Goal: Information Seeking & Learning: Learn about a topic

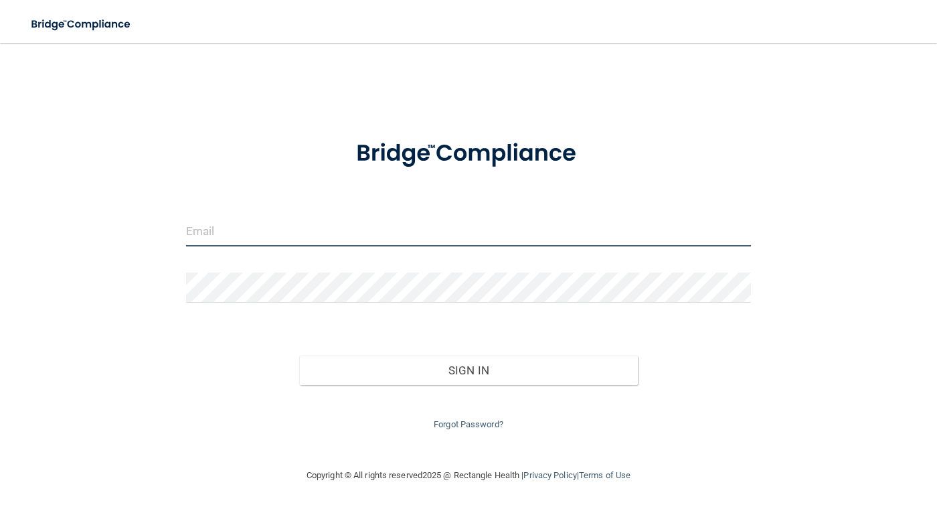
click at [438, 234] on input "email" at bounding box center [468, 231] width 565 height 30
type input "[EMAIL_ADDRESS][DOMAIN_NAME]"
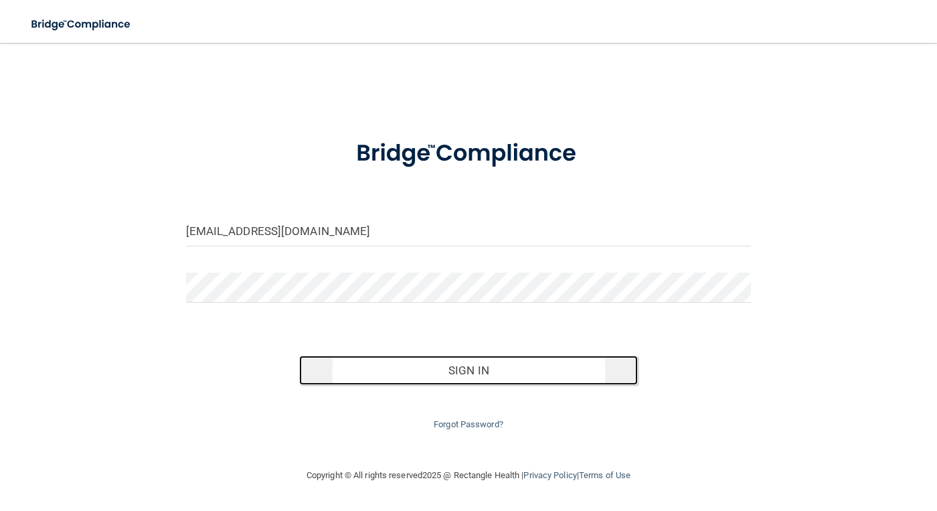
click at [421, 371] on button "Sign In" at bounding box center [468, 369] width 339 height 29
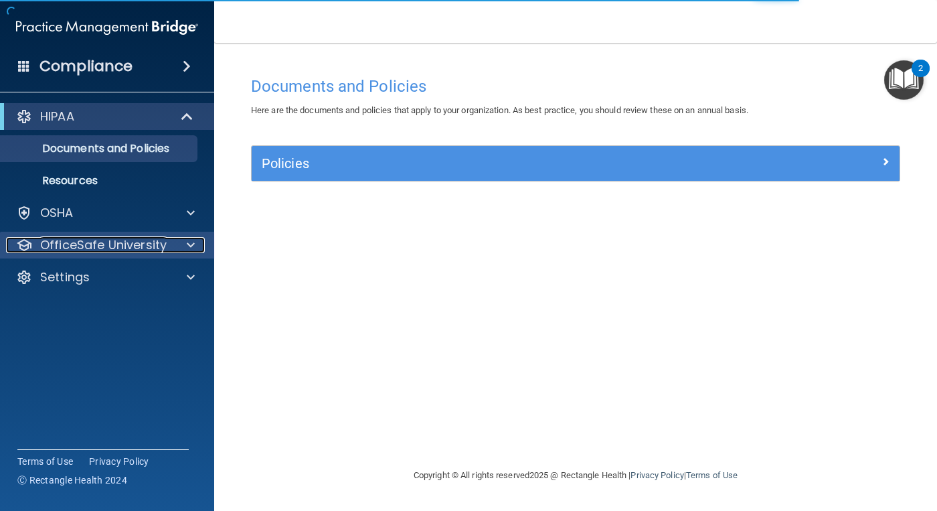
click at [112, 246] on p "OfficeSafe University" at bounding box center [103, 245] width 126 height 16
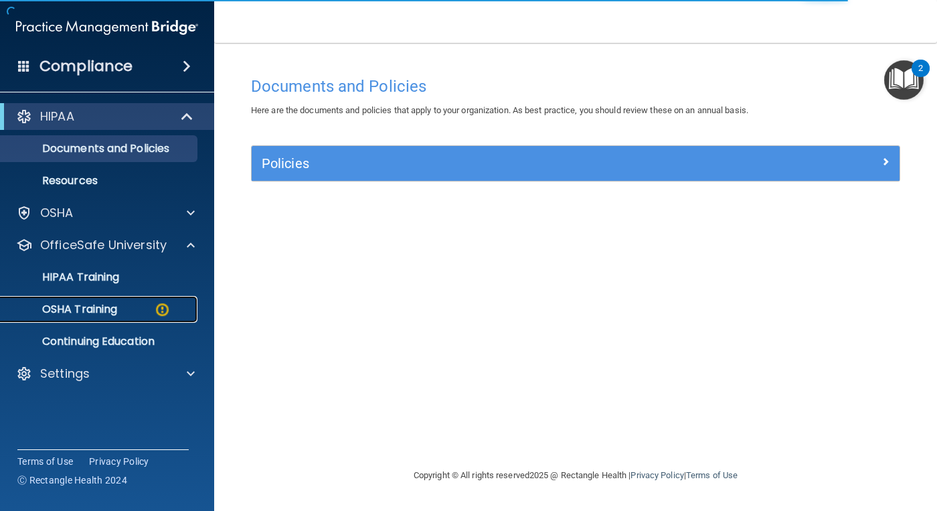
click at [108, 305] on p "OSHA Training" at bounding box center [63, 308] width 108 height 13
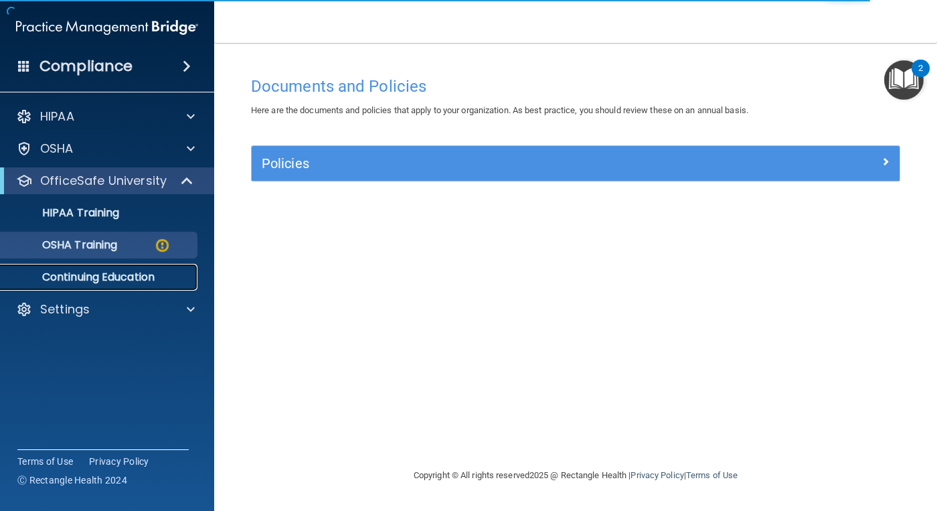
click at [153, 273] on p "Continuing Education" at bounding box center [100, 276] width 183 height 13
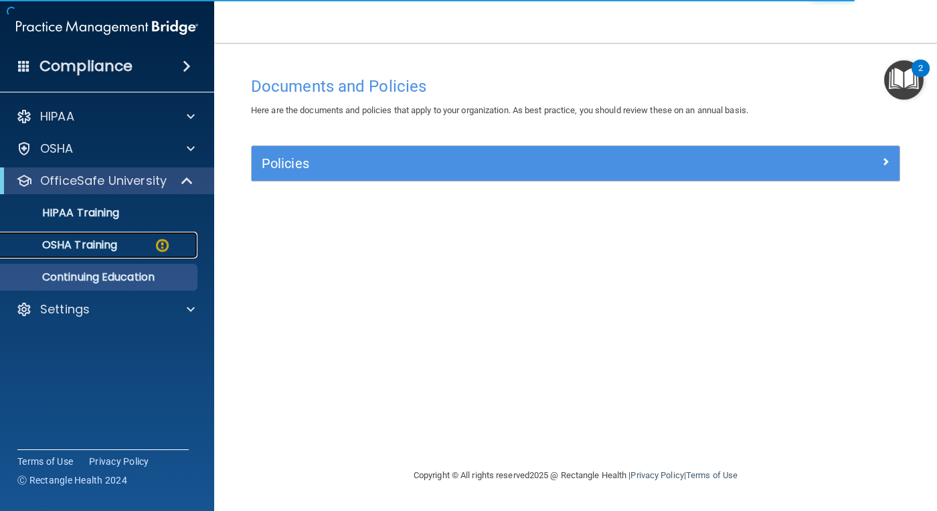
click at [165, 251] on img at bounding box center [162, 245] width 17 height 17
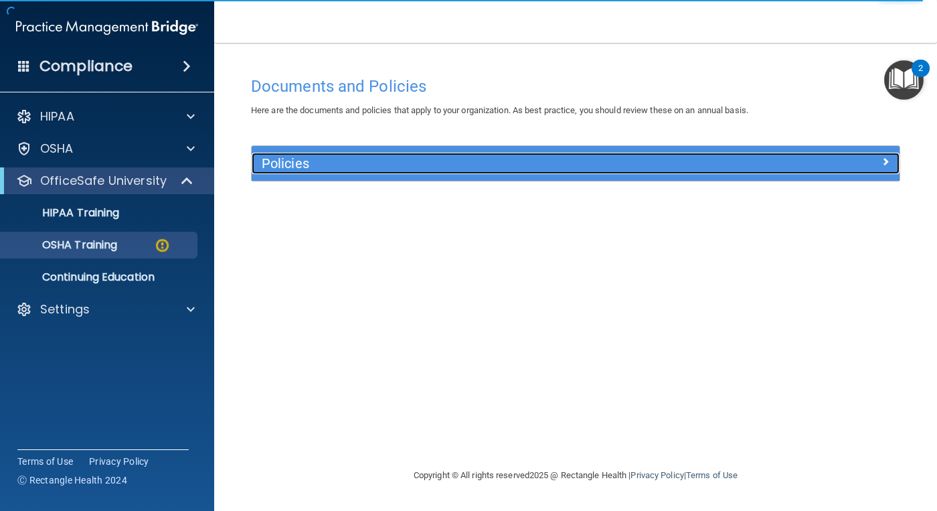
click at [882, 167] on span at bounding box center [885, 161] width 8 height 16
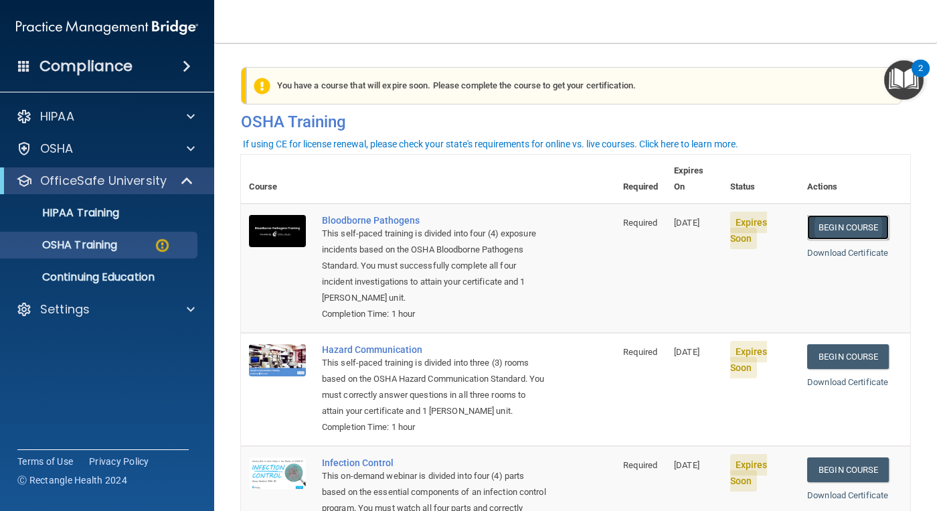
click at [833, 215] on link "Begin Course" at bounding box center [848, 227] width 82 height 25
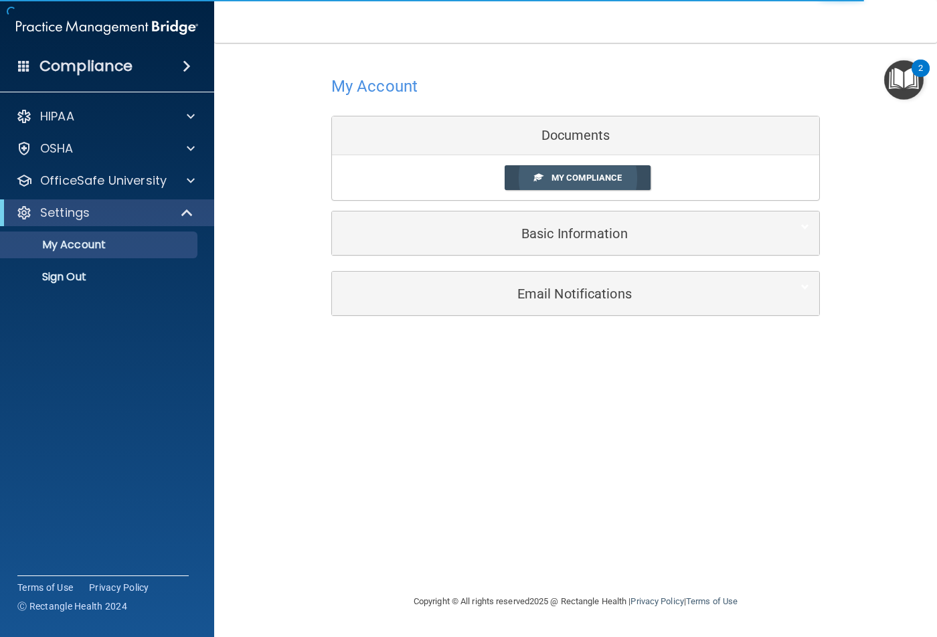
click at [590, 180] on span "My Compliance" at bounding box center [586, 178] width 70 height 10
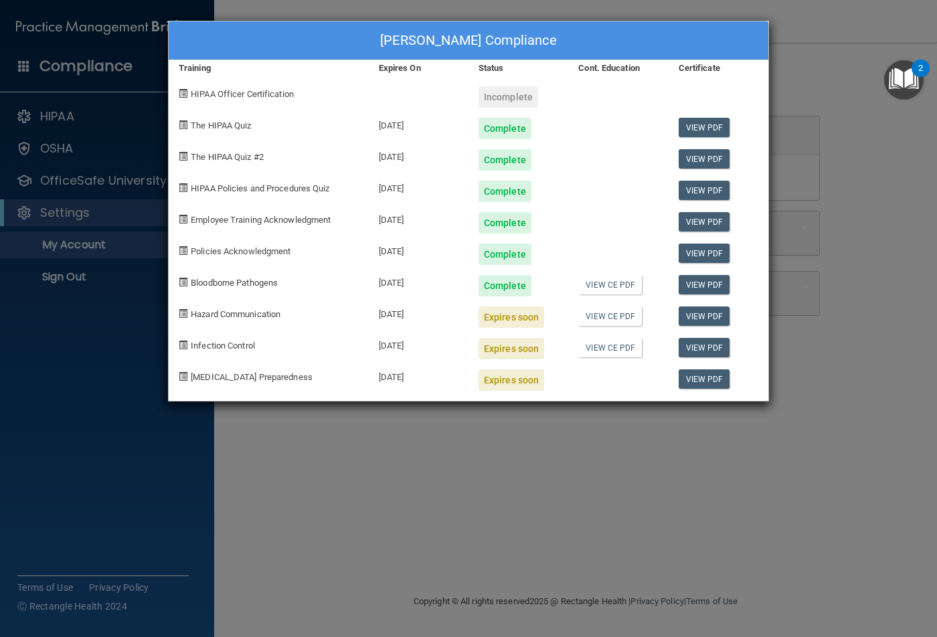
click at [535, 315] on div "Expires soon" at bounding box center [511, 317] width 66 height 21
click at [709, 281] on link "View PDF" at bounding box center [705, 284] width 52 height 19
click at [711, 315] on link "View PDF" at bounding box center [705, 316] width 52 height 19
click at [260, 316] on span "Hazard Communication" at bounding box center [236, 314] width 90 height 10
click at [185, 313] on span at bounding box center [183, 313] width 9 height 9
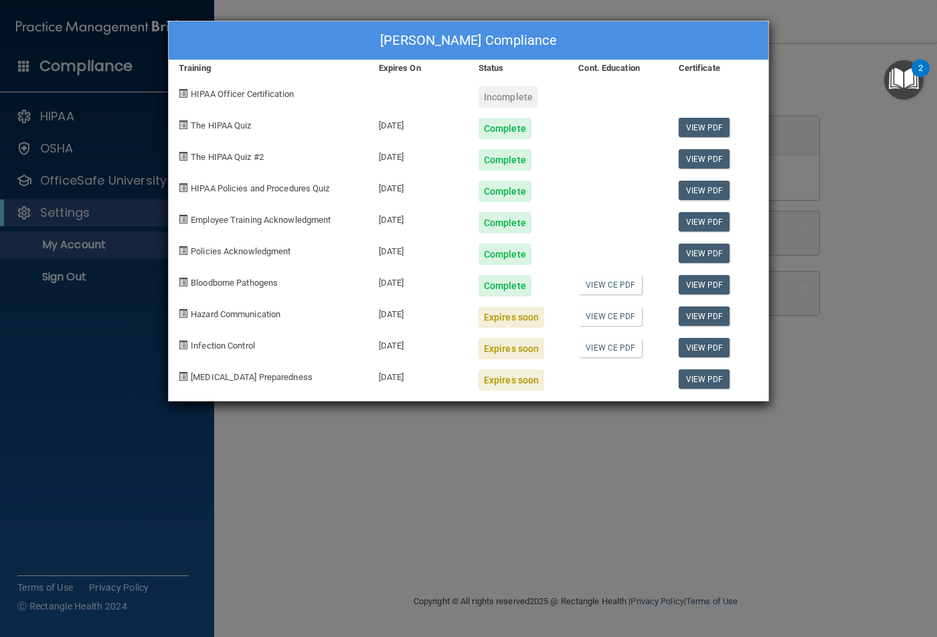
click at [856, 294] on div "Wendy Butler's Compliance Training Expires On Status Cont. Education Certificat…" at bounding box center [468, 318] width 937 height 637
click at [515, 106] on div "Incomplete" at bounding box center [508, 96] width 60 height 21
click at [514, 106] on div "Incomplete" at bounding box center [508, 96] width 60 height 21
click at [345, 496] on div "Wendy Butler's Compliance Training Expires On Status Cont. Education Certificat…" at bounding box center [468, 318] width 937 height 637
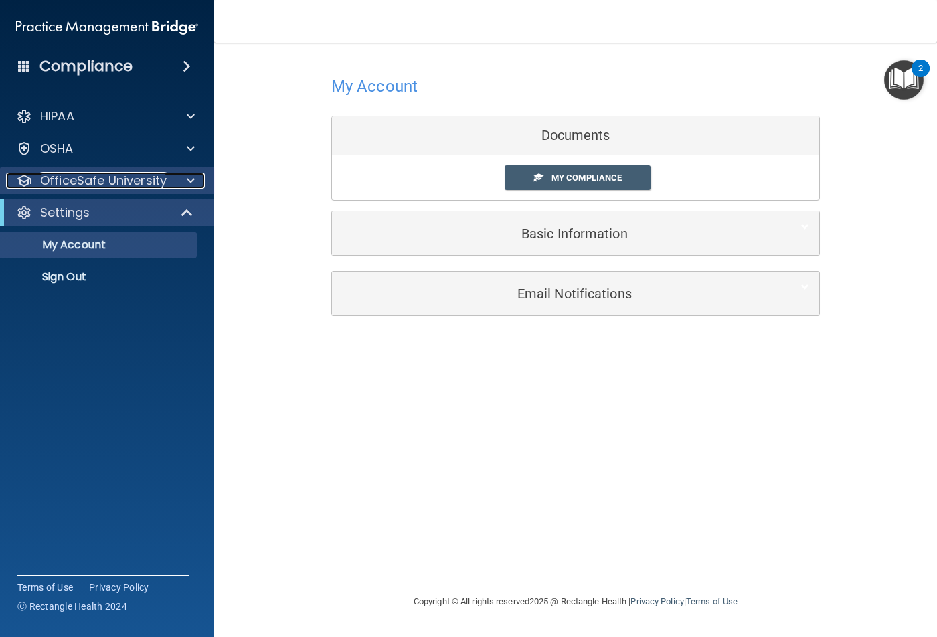
click at [84, 177] on p "OfficeSafe University" at bounding box center [103, 181] width 126 height 16
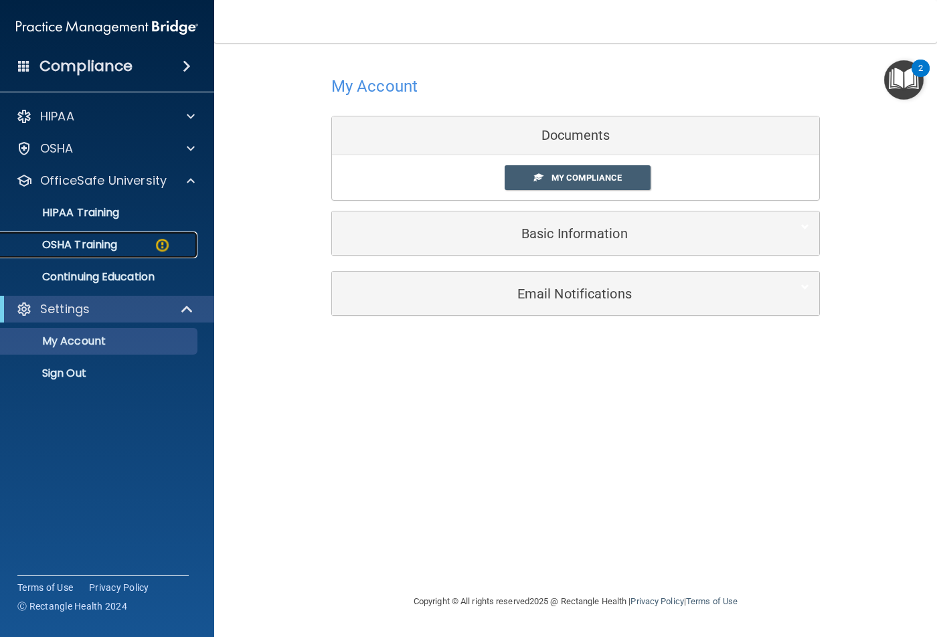
click at [83, 240] on p "OSHA Training" at bounding box center [63, 244] width 108 height 13
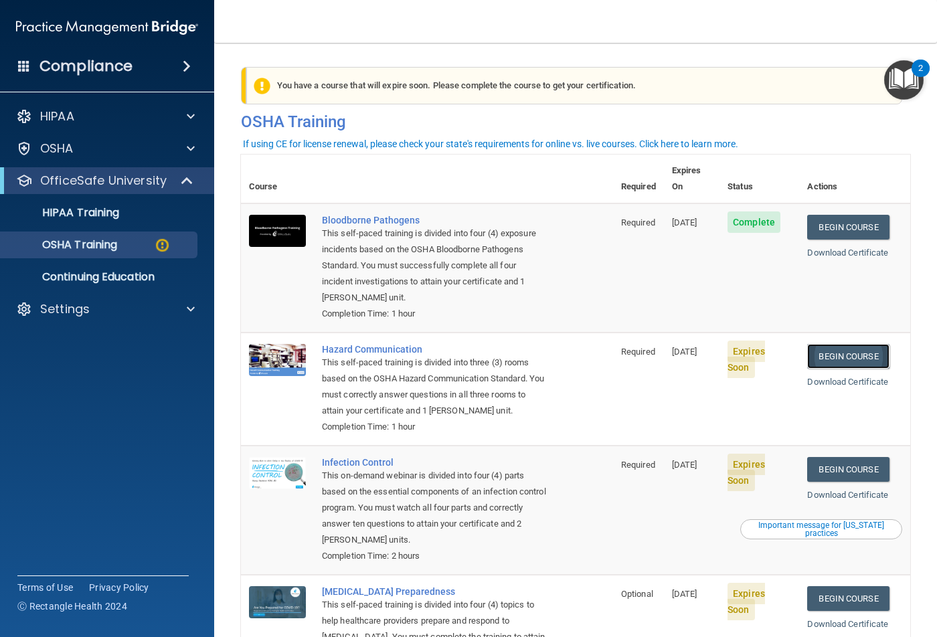
click at [838, 344] on link "Begin Course" at bounding box center [848, 356] width 82 height 25
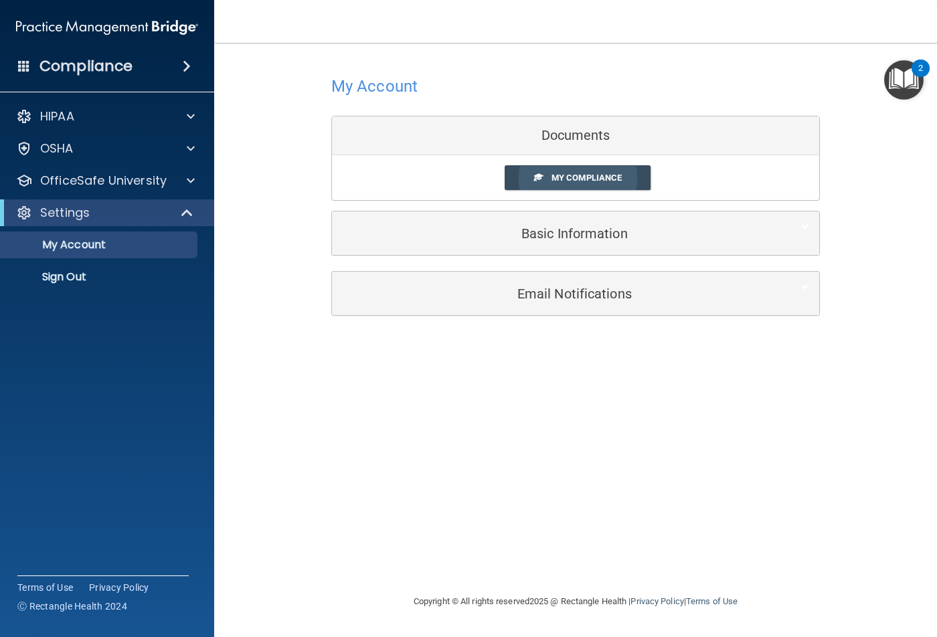
click at [616, 173] on span "My Compliance" at bounding box center [586, 178] width 70 height 10
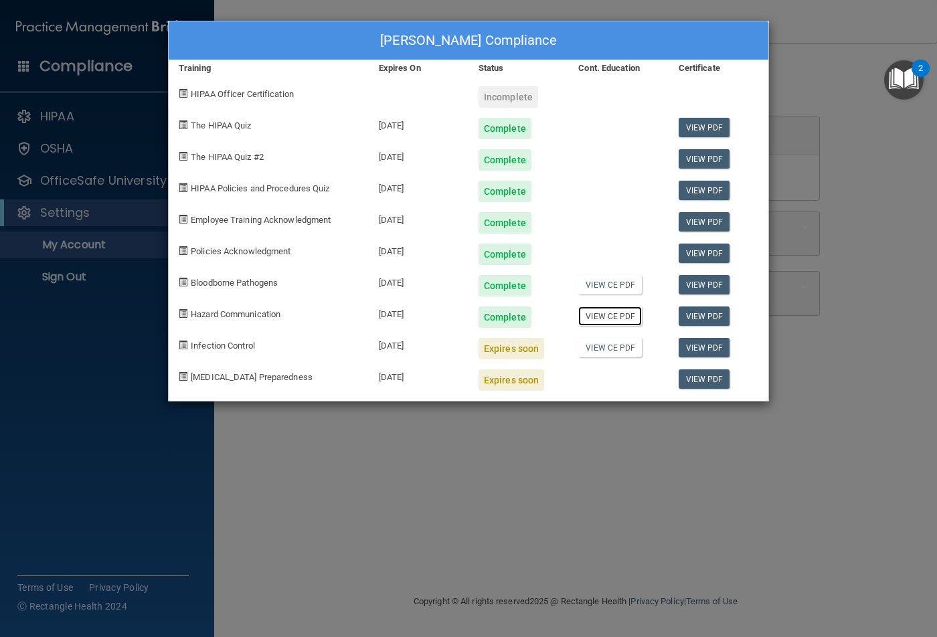
click at [632, 316] on link "View CE PDF" at bounding box center [610, 316] width 64 height 19
click at [110, 221] on div "Wendy Butler's Compliance Training Expires On Status Cont. Education Certificat…" at bounding box center [468, 318] width 937 height 637
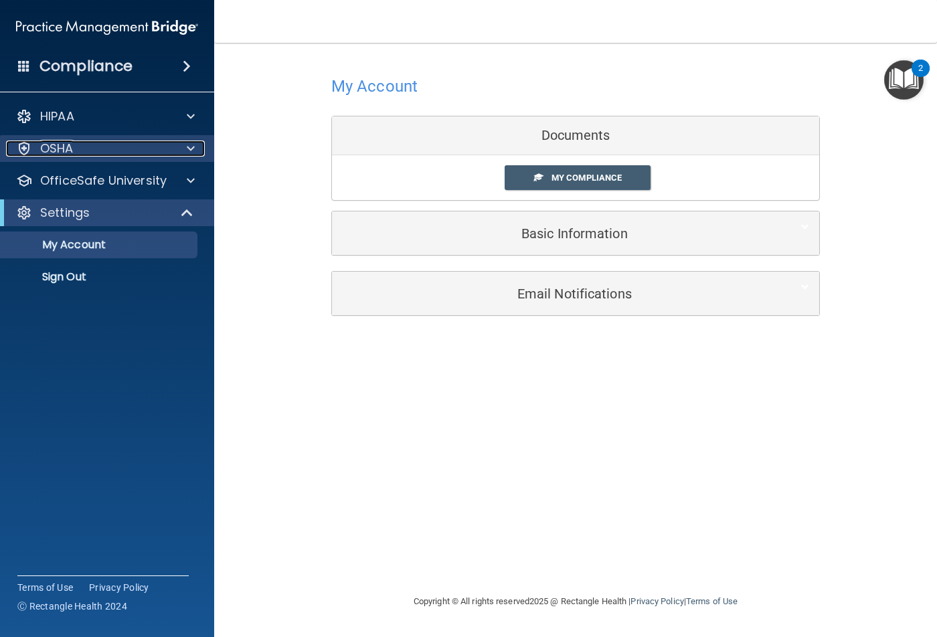
click at [114, 149] on div "OSHA" at bounding box center [89, 149] width 166 height 16
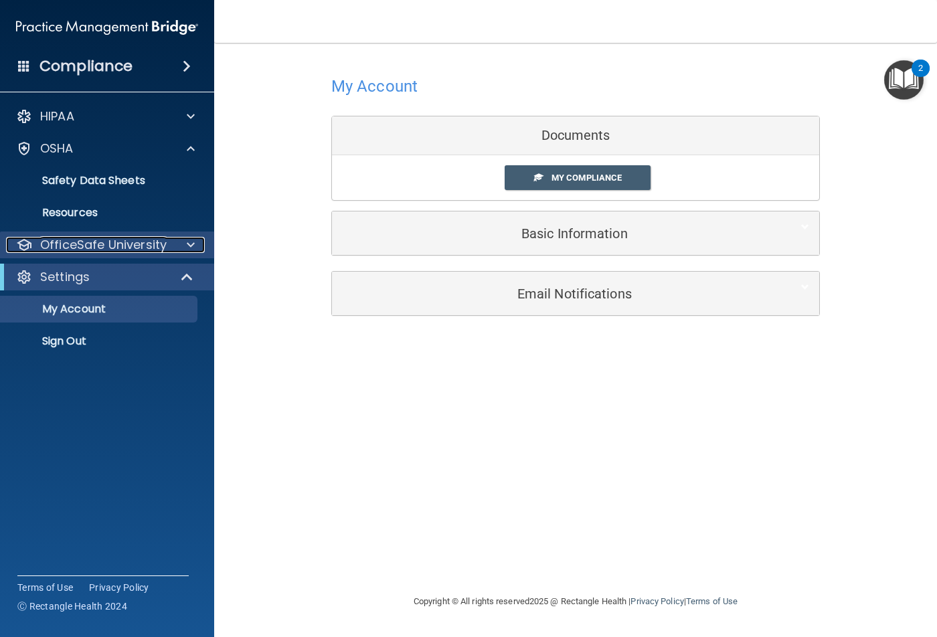
click at [117, 244] on p "OfficeSafe University" at bounding box center [103, 245] width 126 height 16
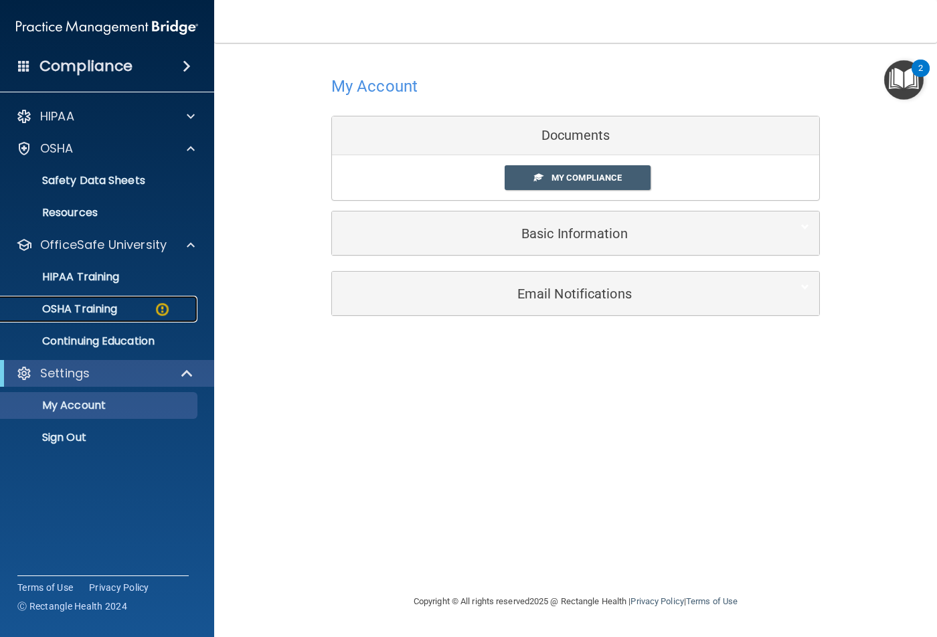
click at [115, 305] on p "OSHA Training" at bounding box center [63, 308] width 108 height 13
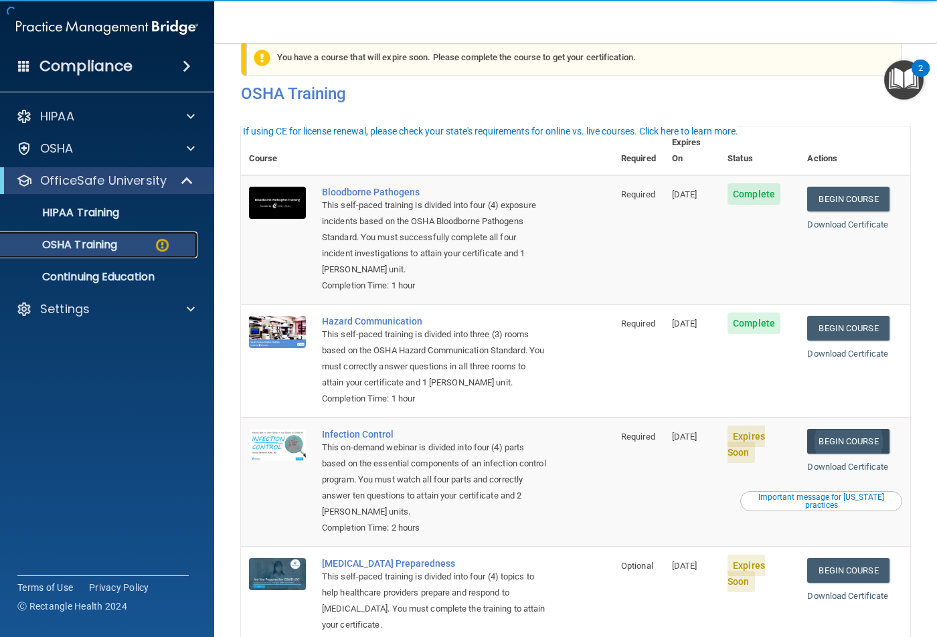
scroll to position [107, 0]
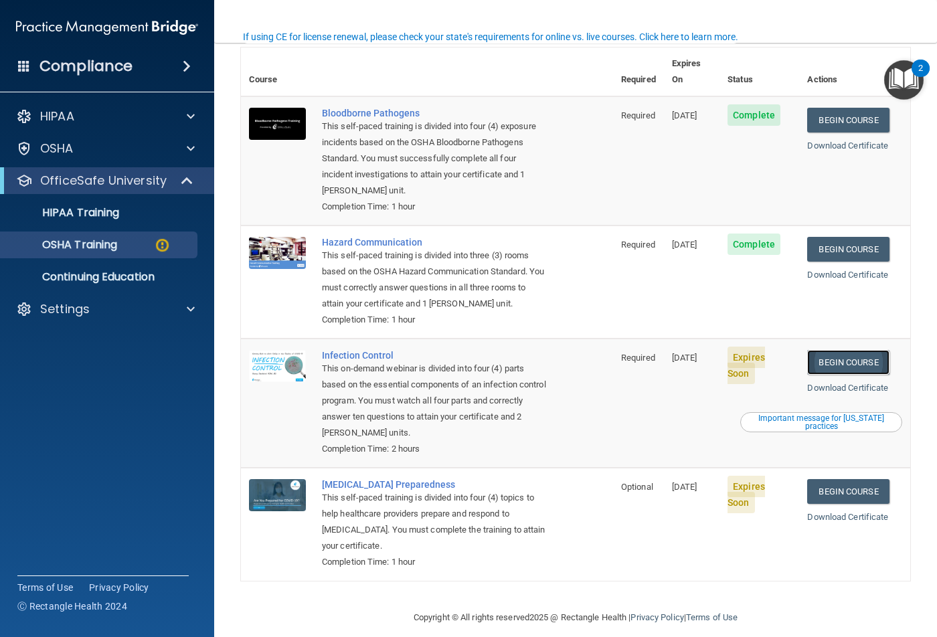
click at [844, 350] on link "Begin Course" at bounding box center [848, 362] width 82 height 25
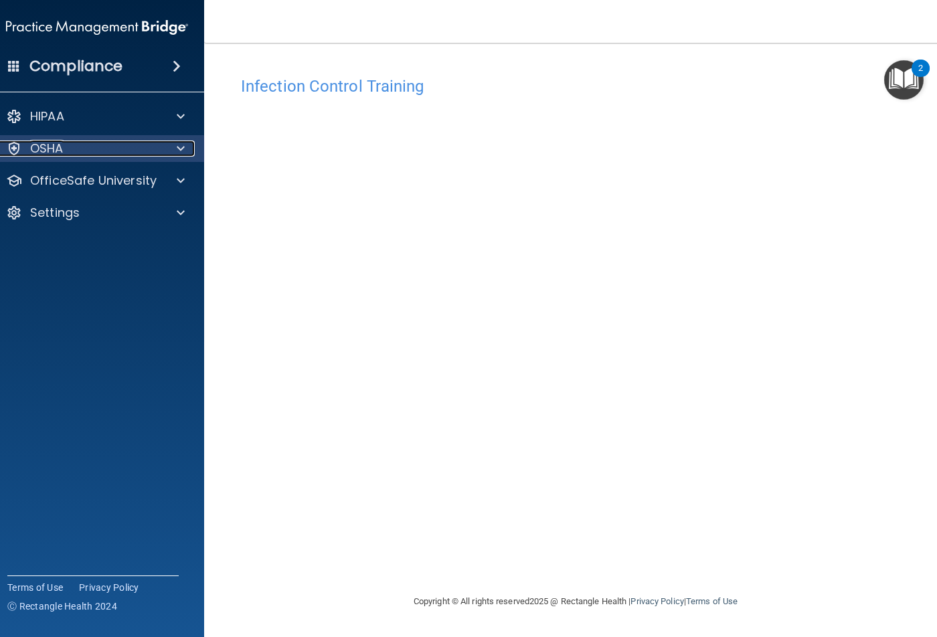
click at [114, 149] on div "OSHA" at bounding box center [79, 149] width 166 height 16
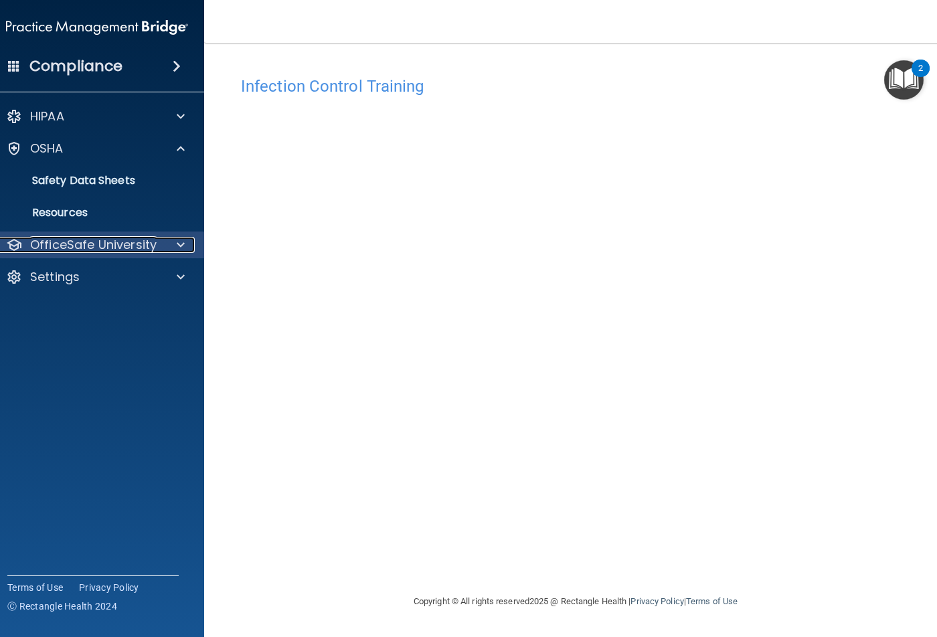
click at [102, 250] on p "OfficeSafe University" at bounding box center [93, 245] width 126 height 16
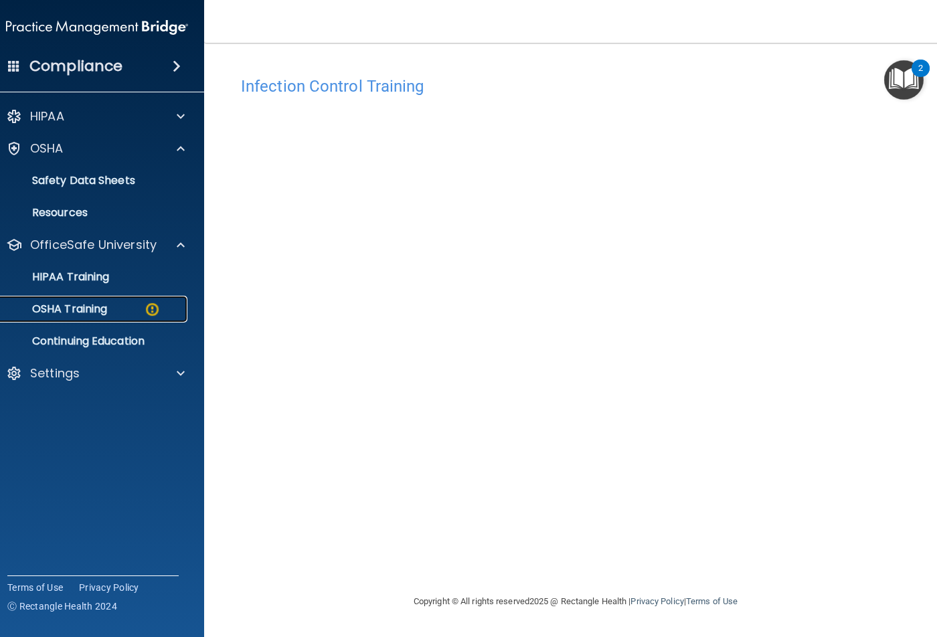
click at [114, 313] on div "OSHA Training" at bounding box center [90, 308] width 183 height 13
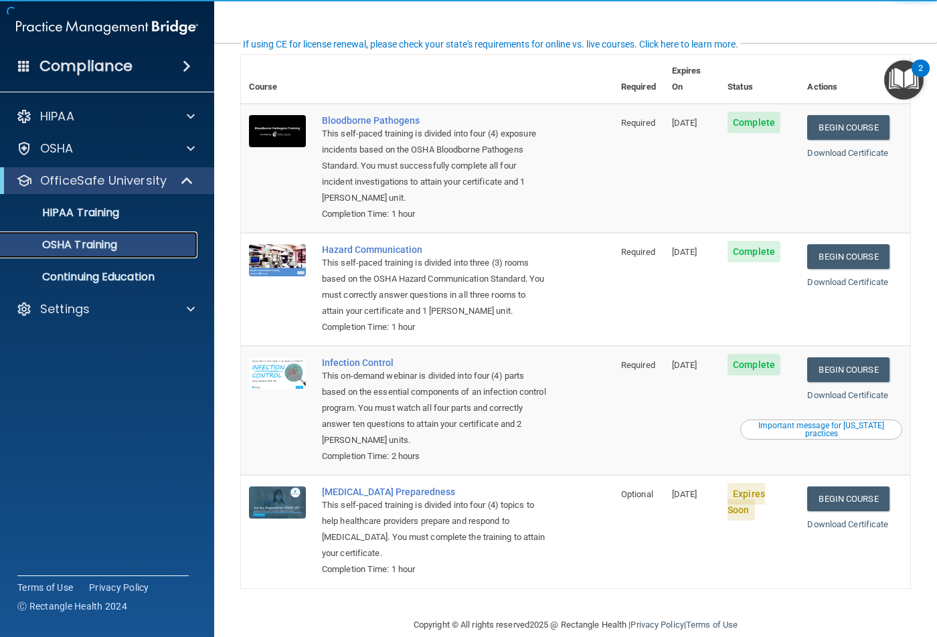
scroll to position [70, 0]
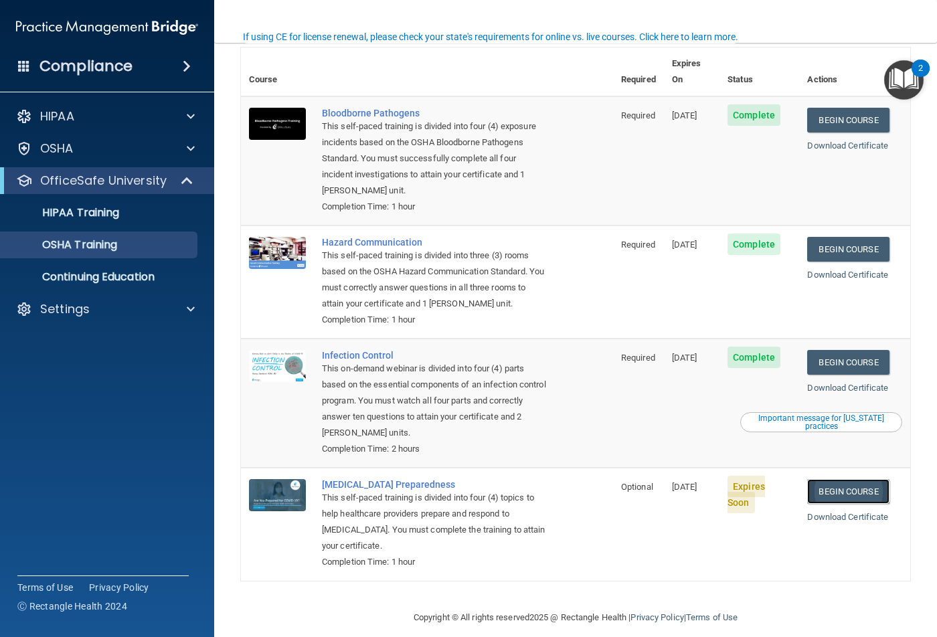
click at [838, 484] on link "Begin Course" at bounding box center [848, 491] width 82 height 25
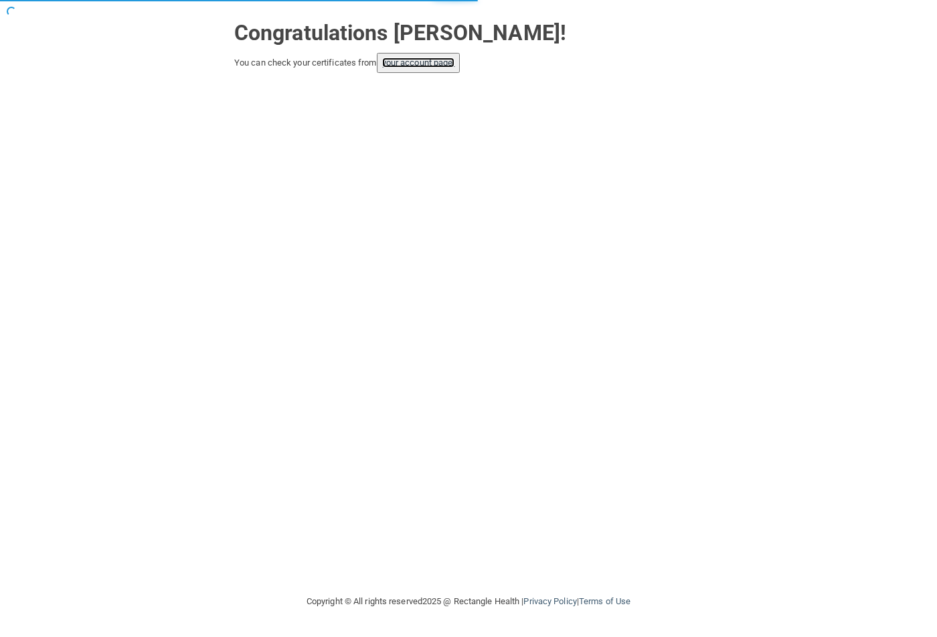
click at [416, 66] on link "your account page!" at bounding box center [418, 63] width 73 height 10
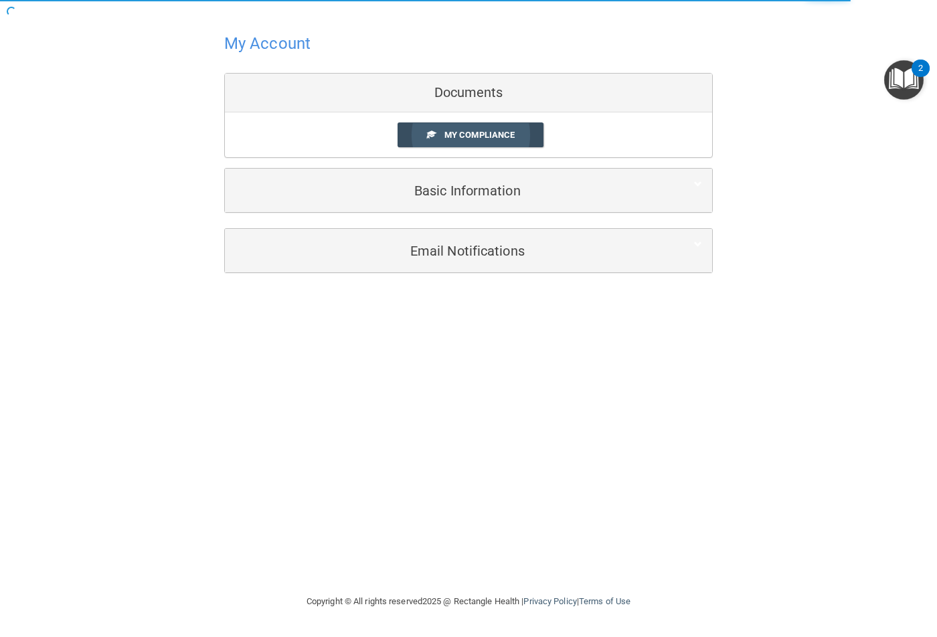
click at [474, 130] on link "My Compliance" at bounding box center [471, 134] width 147 height 25
click at [488, 135] on span "My Compliance" at bounding box center [479, 135] width 70 height 10
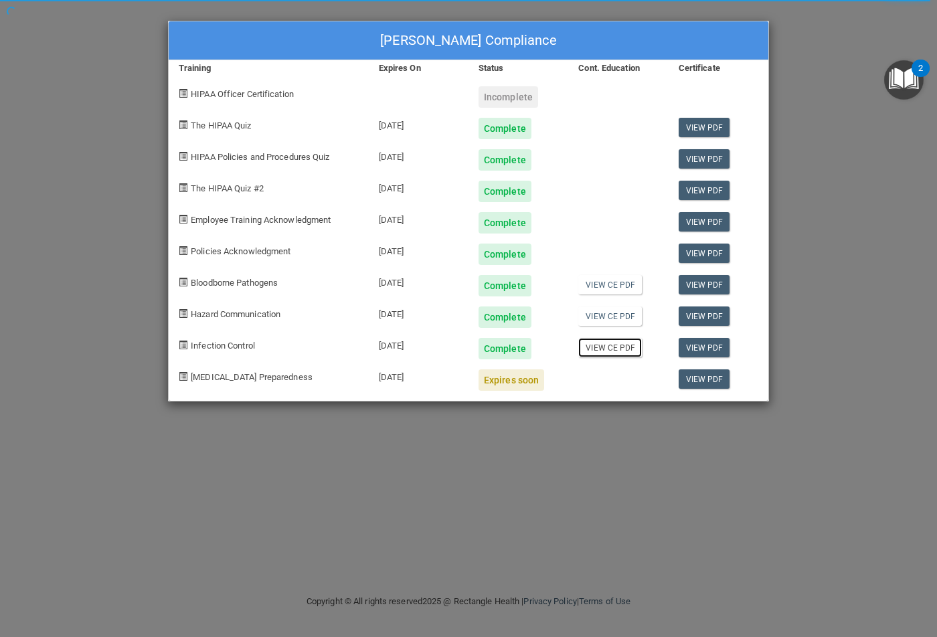
click at [601, 349] on link "View CE PDF" at bounding box center [610, 347] width 64 height 19
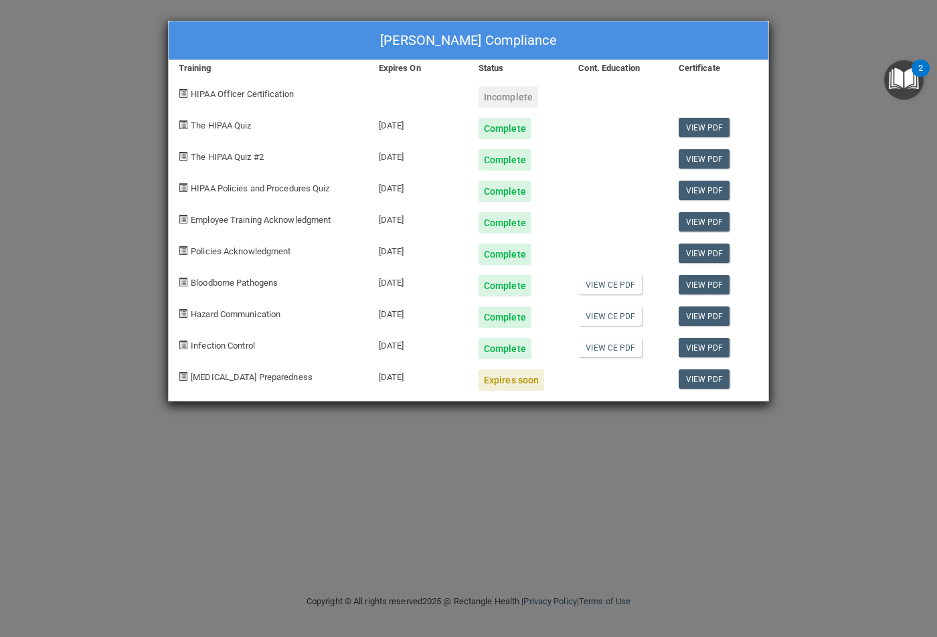
click at [36, 213] on div "Wendy Butler's Compliance Training Expires On Status Cont. Education Certificat…" at bounding box center [468, 318] width 937 height 637
click at [47, 217] on div "Wendy Butler's Compliance Training Expires On Status Cont. Education Certificat…" at bounding box center [468, 318] width 937 height 637
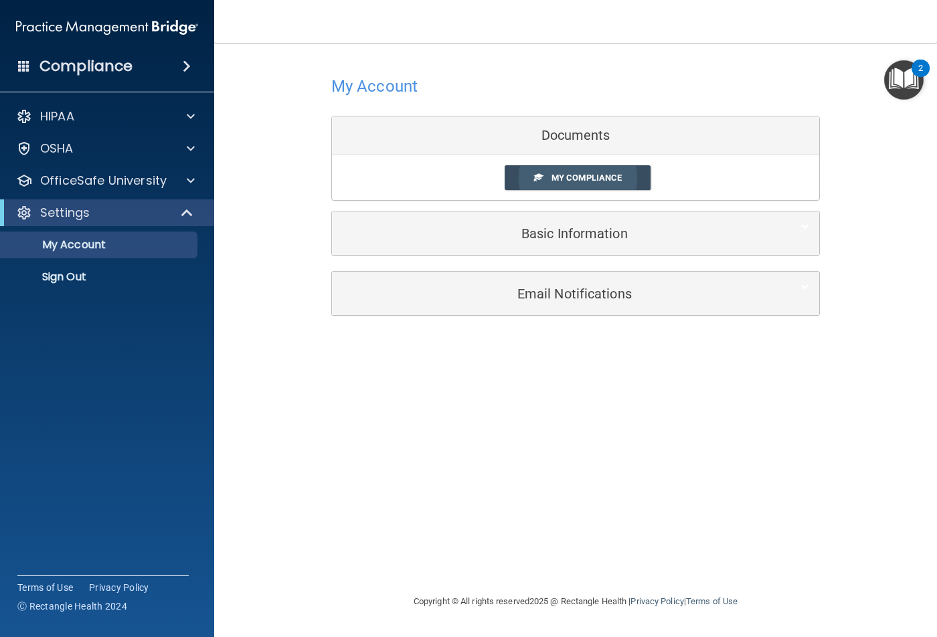
click at [576, 165] on link "My Compliance" at bounding box center [578, 177] width 147 height 25
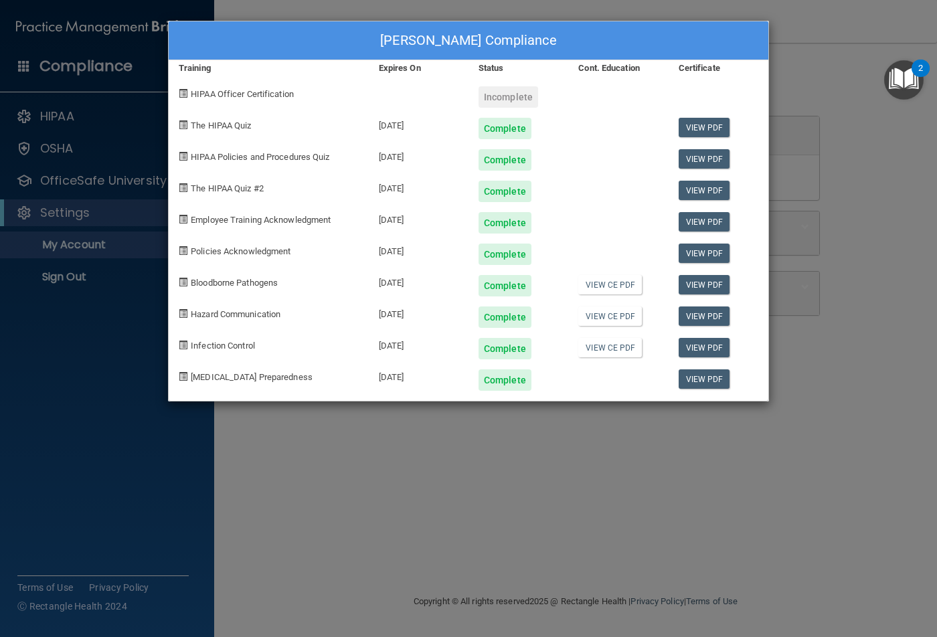
click at [487, 522] on div "[PERSON_NAME] Compliance Training Expires On Status Cont. Education Certificate…" at bounding box center [468, 318] width 937 height 637
